Goal: Information Seeking & Learning: Learn about a topic

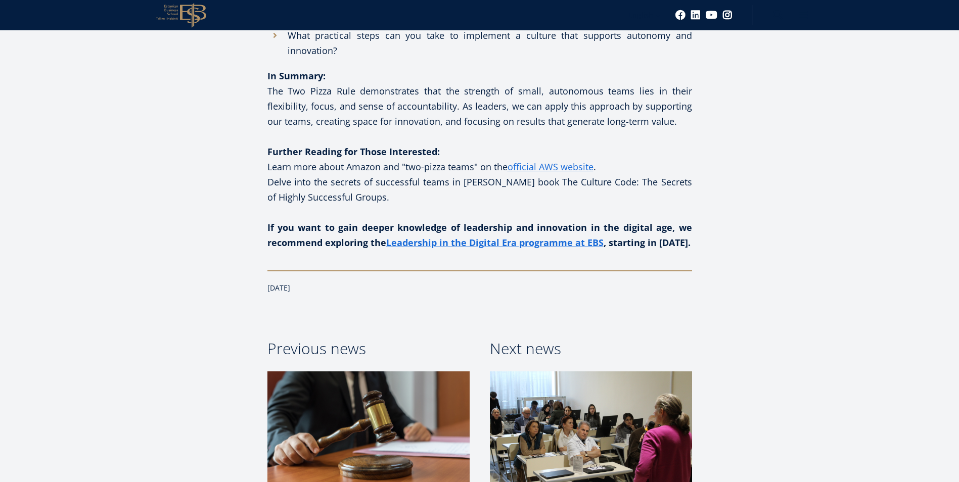
scroll to position [1372, 0]
